Goal: Task Accomplishment & Management: Manage account settings

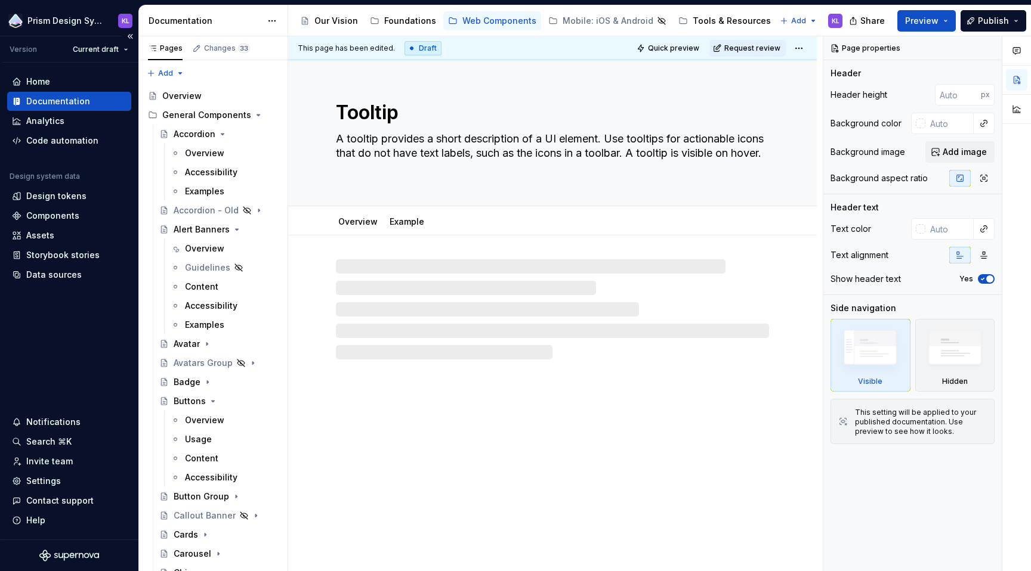
type textarea "*"
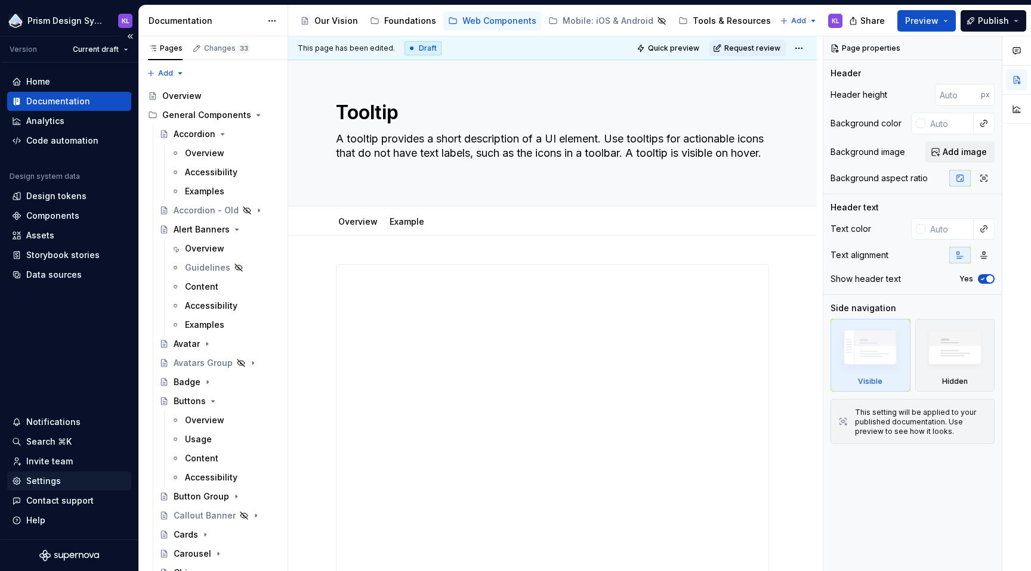
click at [56, 481] on div "Settings" at bounding box center [43, 481] width 35 height 12
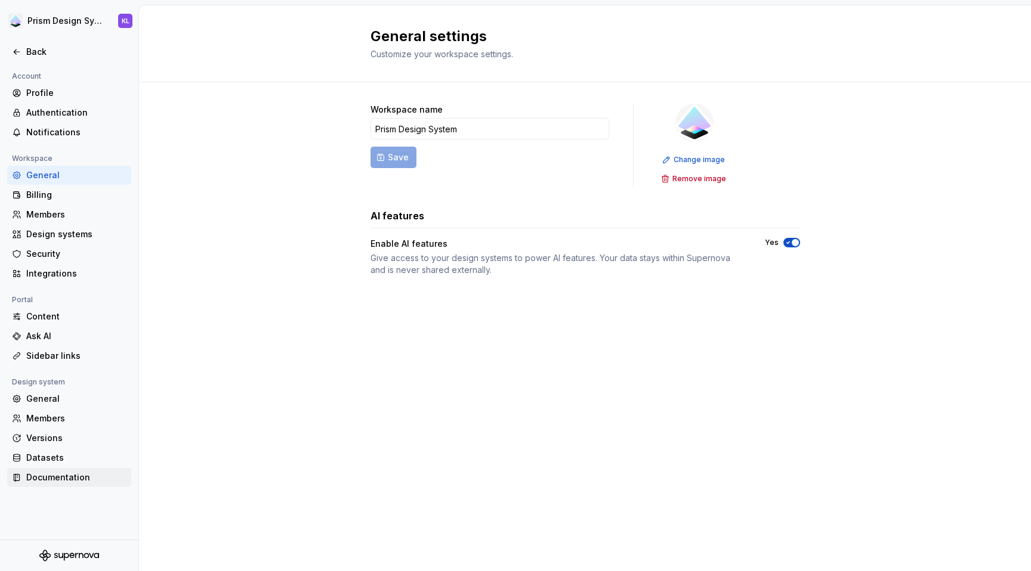
click at [58, 479] on div "Documentation" at bounding box center [76, 478] width 100 height 12
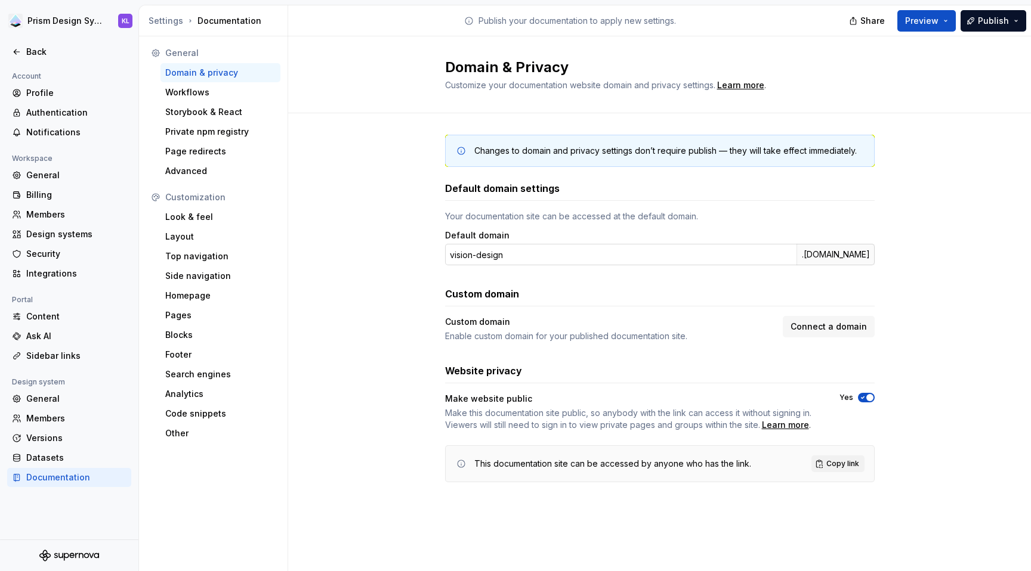
click at [465, 256] on input "vision-design" at bounding box center [620, 254] width 351 height 21
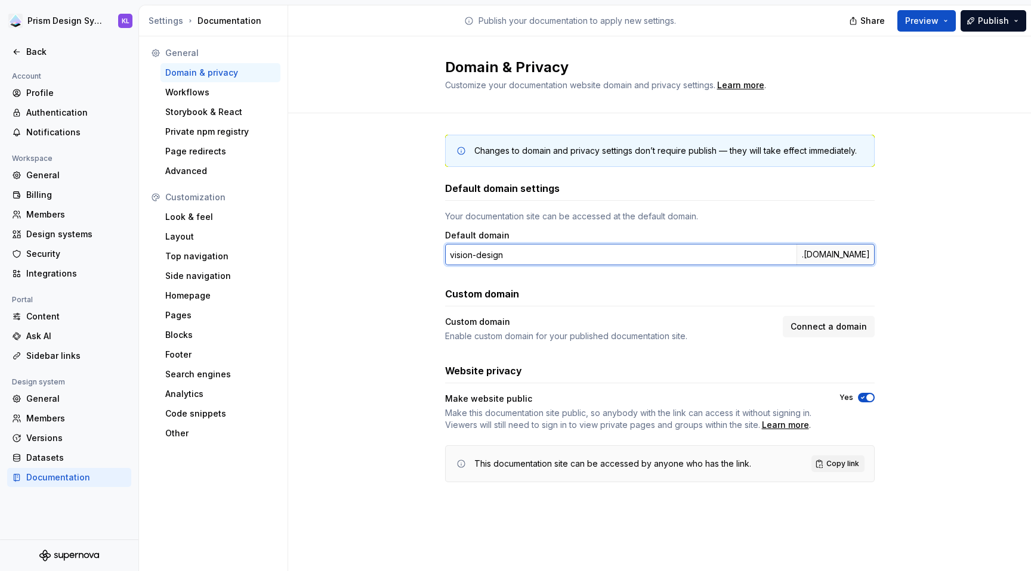
click at [465, 256] on input "vision-design" at bounding box center [620, 254] width 351 height 21
